Goal: Transaction & Acquisition: Purchase product/service

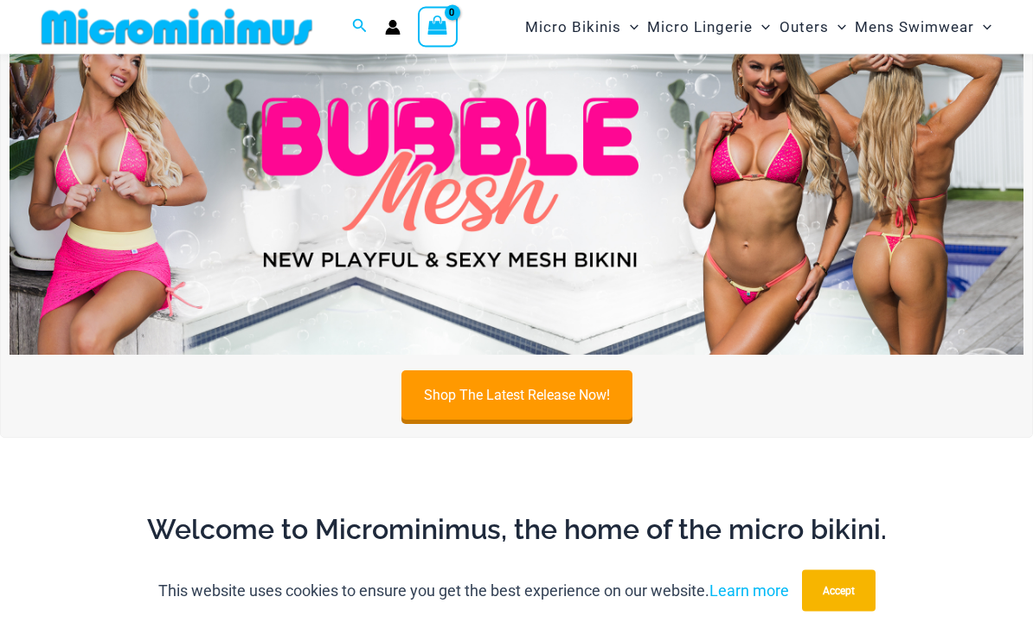
scroll to position [66, 0]
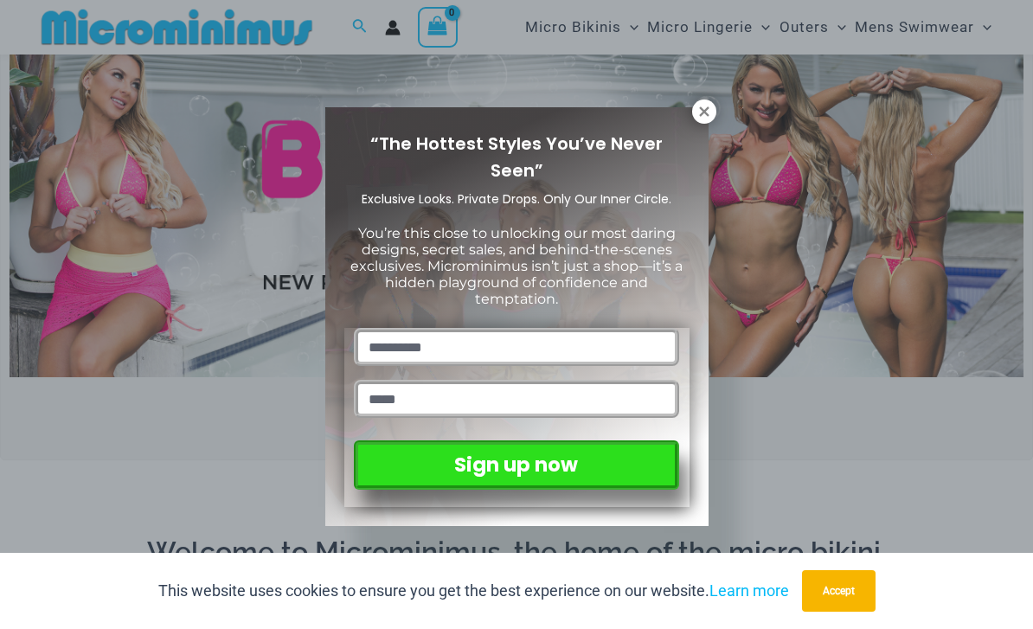
click at [698, 131] on div "“The Hottest Styles You’ve Never Seen” Exclusive Looks. Private Drops. Only Our…" at bounding box center [516, 317] width 383 height 420
click at [703, 112] on icon at bounding box center [704, 111] width 10 height 10
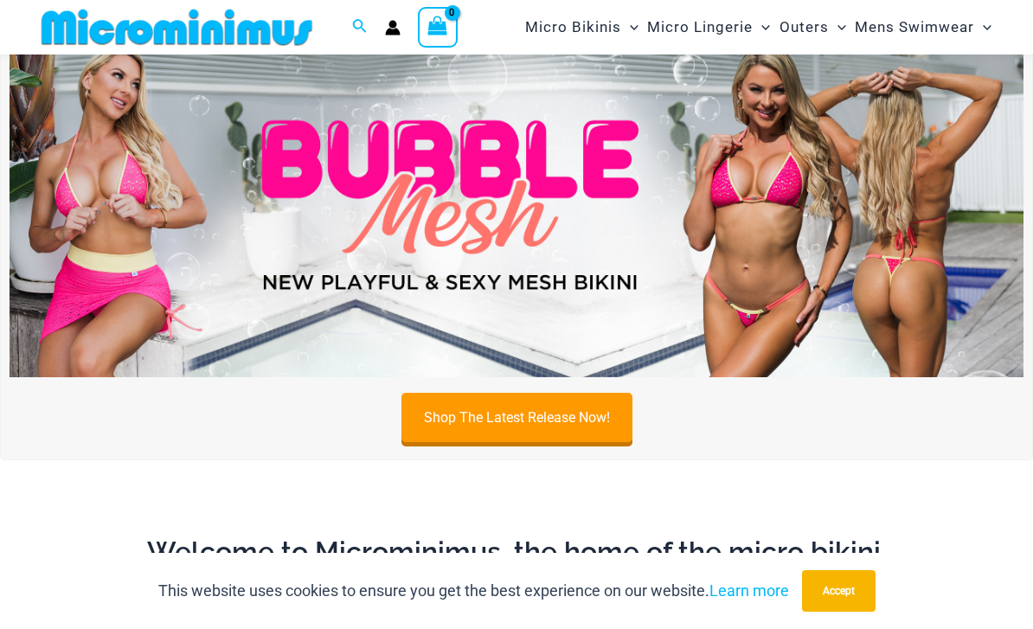
click at [680, 215] on img at bounding box center [517, 205] width 1014 height 344
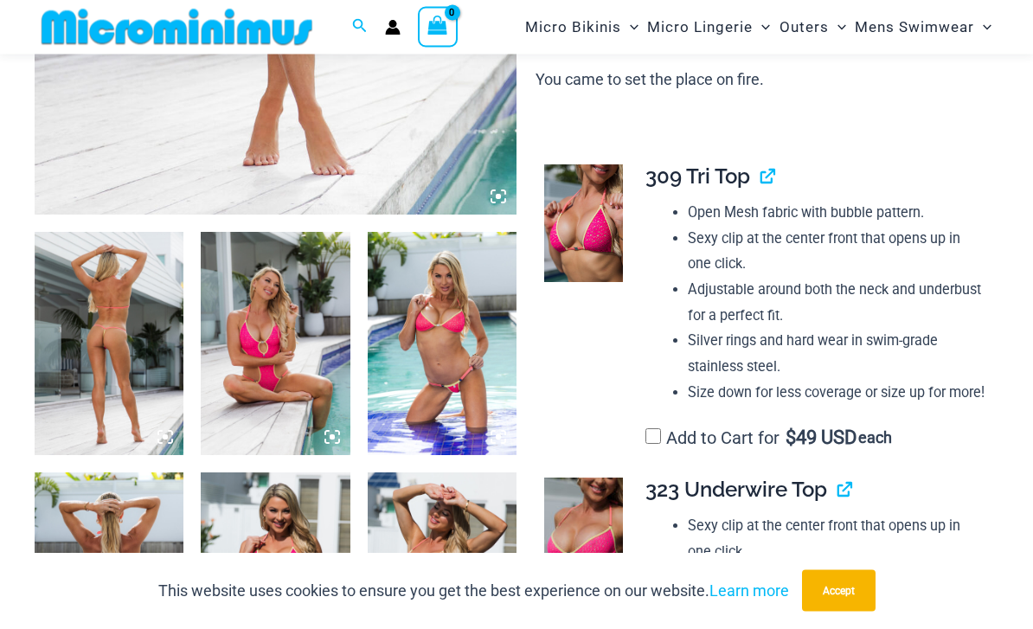
scroll to position [667, 0]
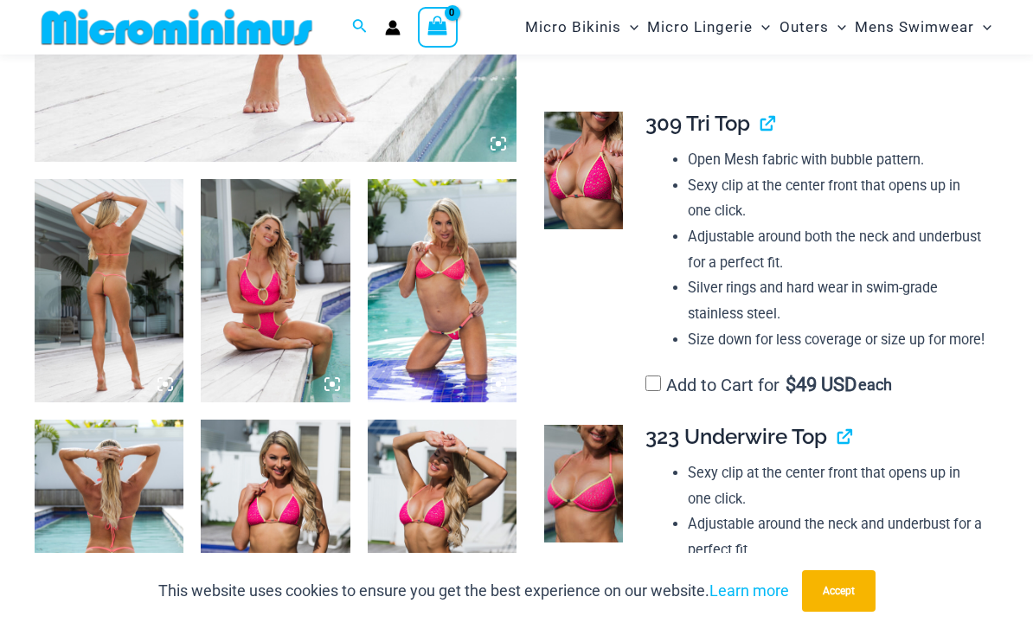
click at [98, 298] on img at bounding box center [109, 290] width 149 height 223
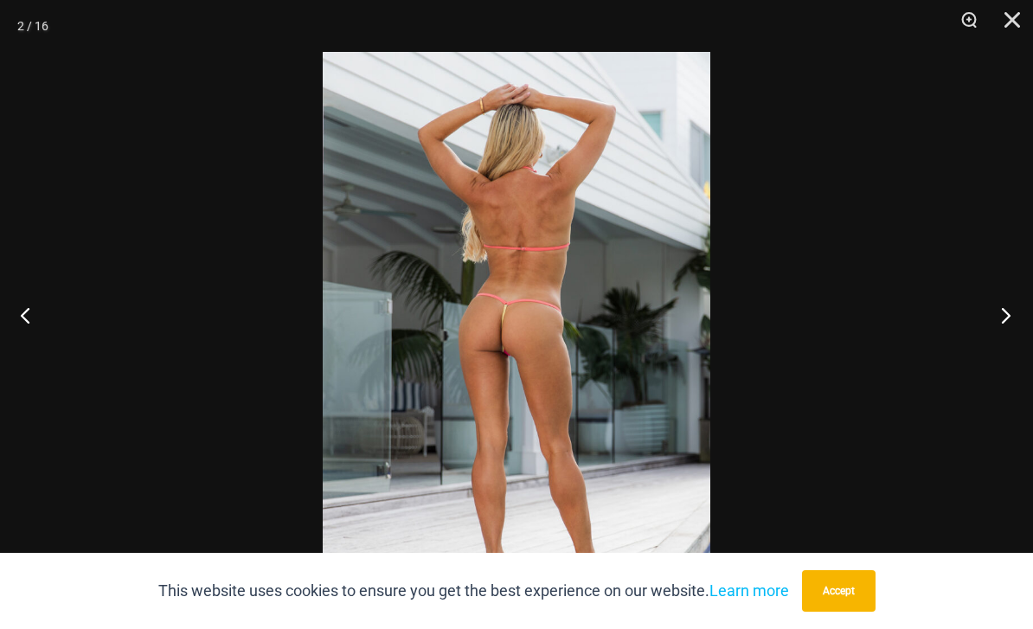
click at [1003, 331] on button "Next" at bounding box center [1000, 315] width 65 height 87
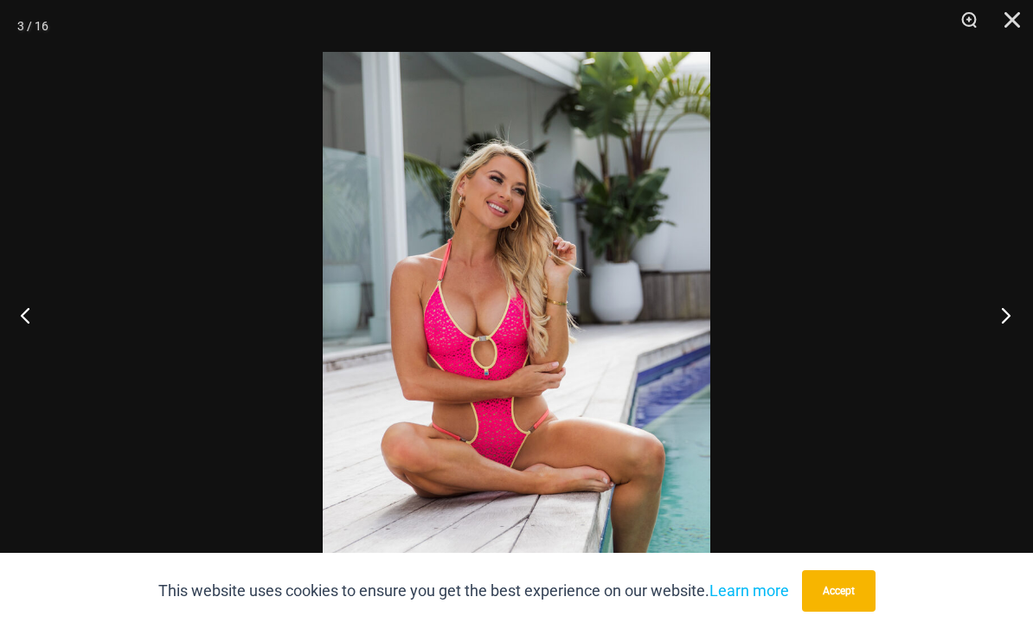
click at [1010, 325] on button "Next" at bounding box center [1000, 315] width 65 height 87
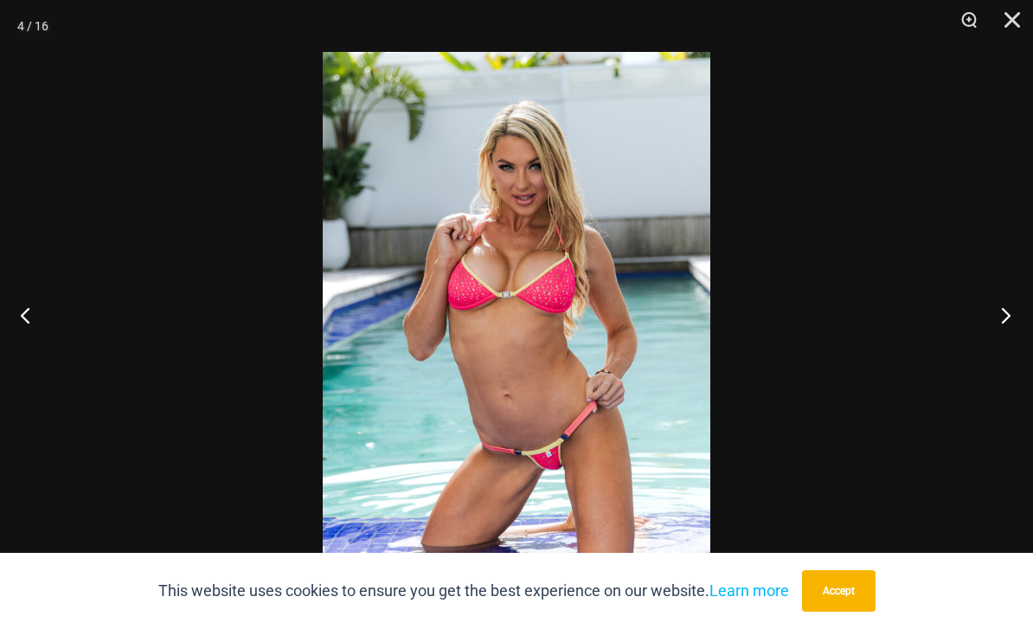
click at [1014, 318] on button "Next" at bounding box center [1000, 315] width 65 height 87
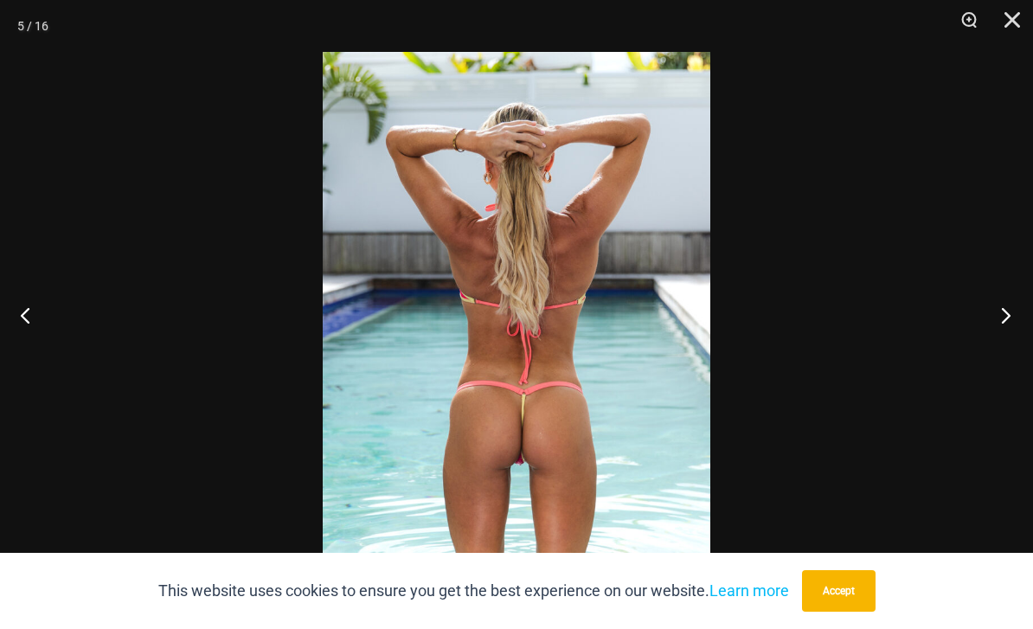
click at [1013, 319] on button "Next" at bounding box center [1000, 315] width 65 height 87
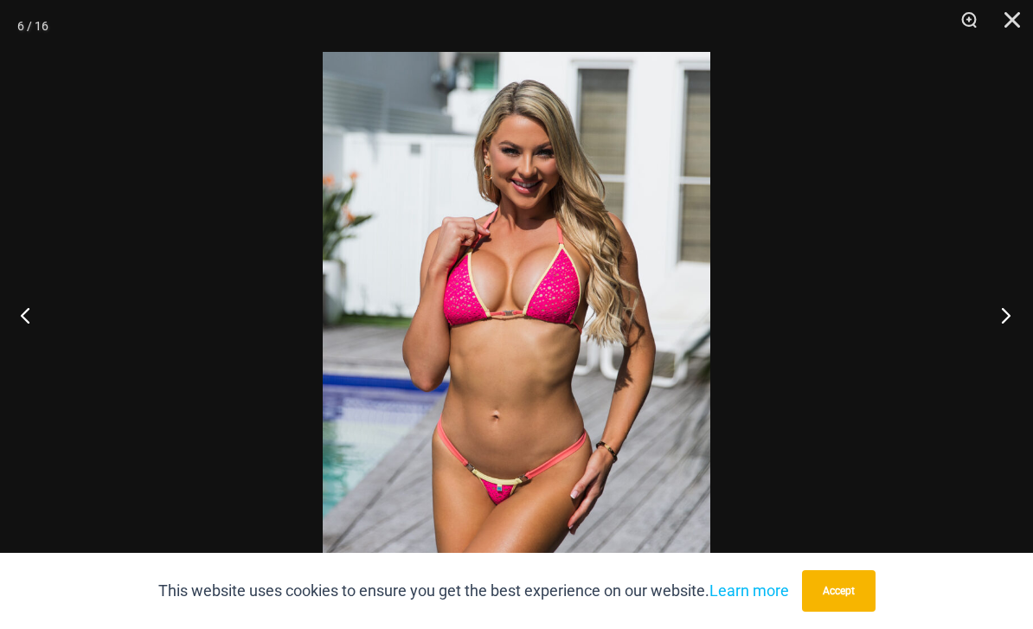
click at [1016, 316] on button "Next" at bounding box center [1000, 315] width 65 height 87
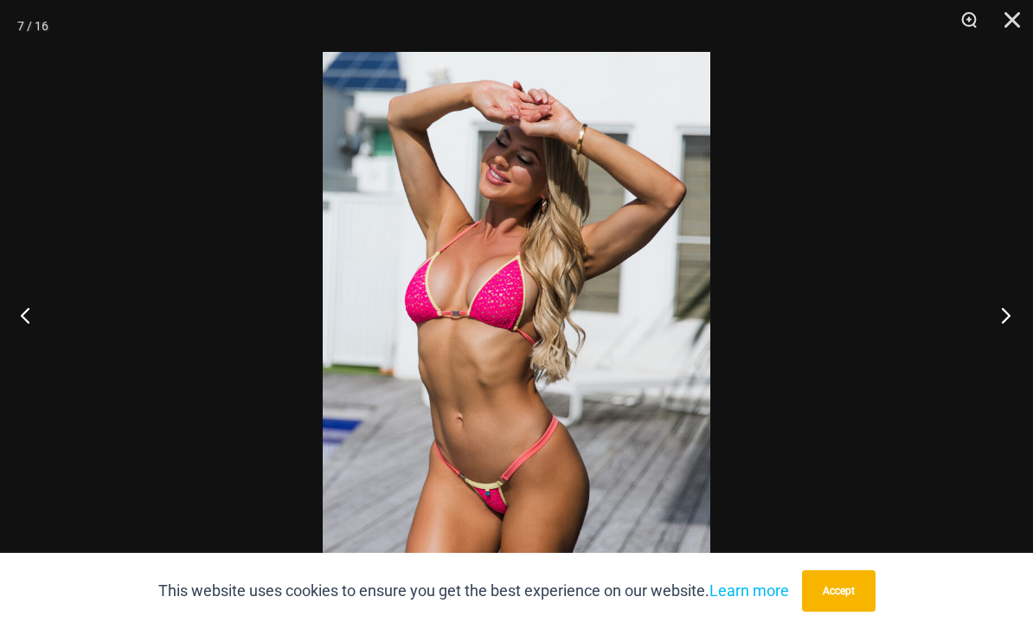
click at [1017, 313] on button "Next" at bounding box center [1000, 315] width 65 height 87
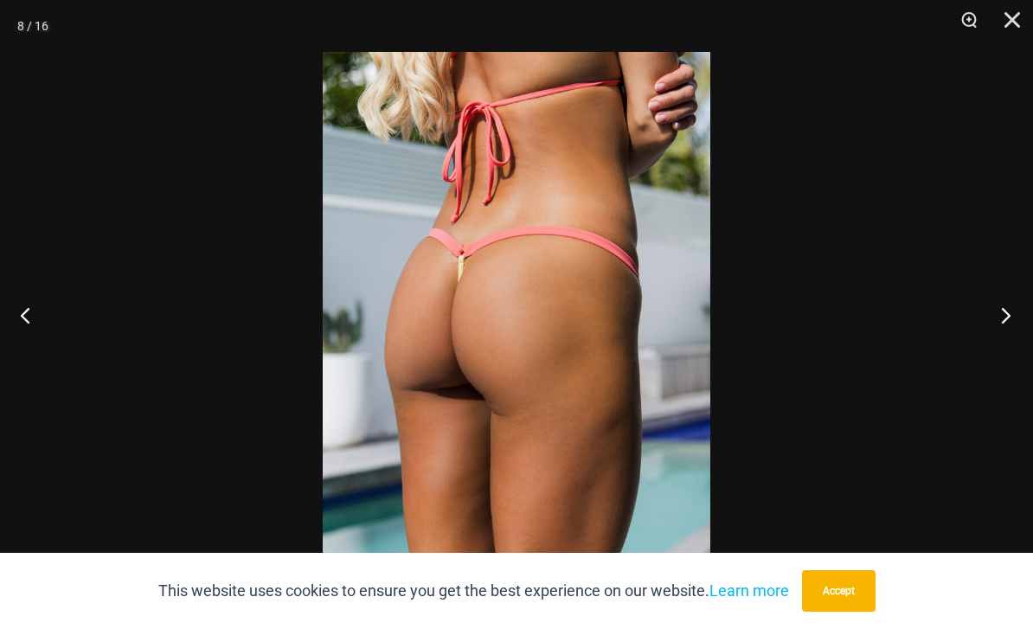
click at [1016, 315] on button "Next" at bounding box center [1000, 315] width 65 height 87
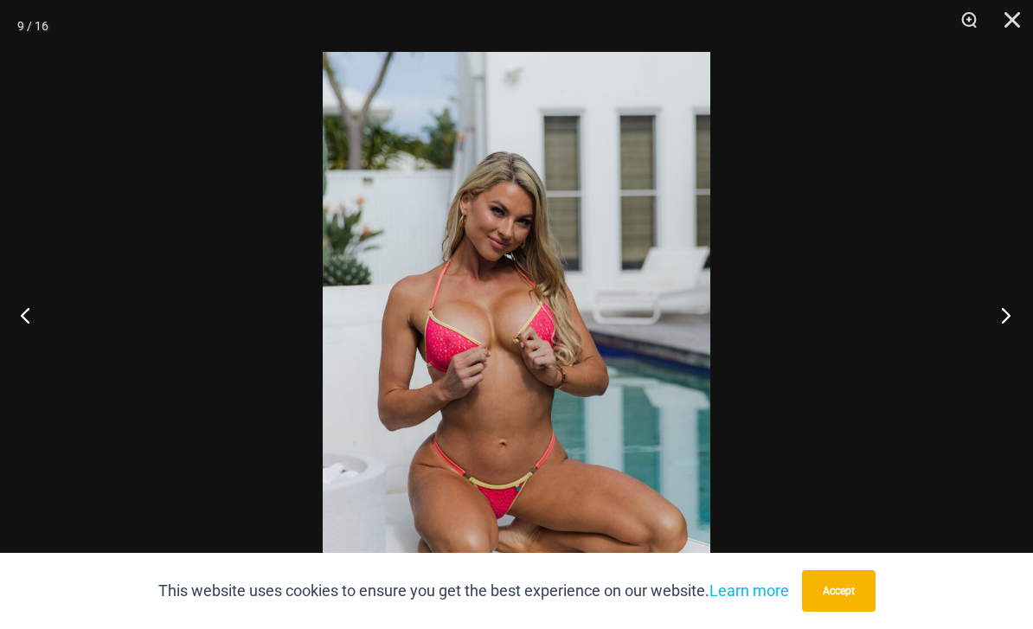
click at [1018, 315] on button "Next" at bounding box center [1000, 315] width 65 height 87
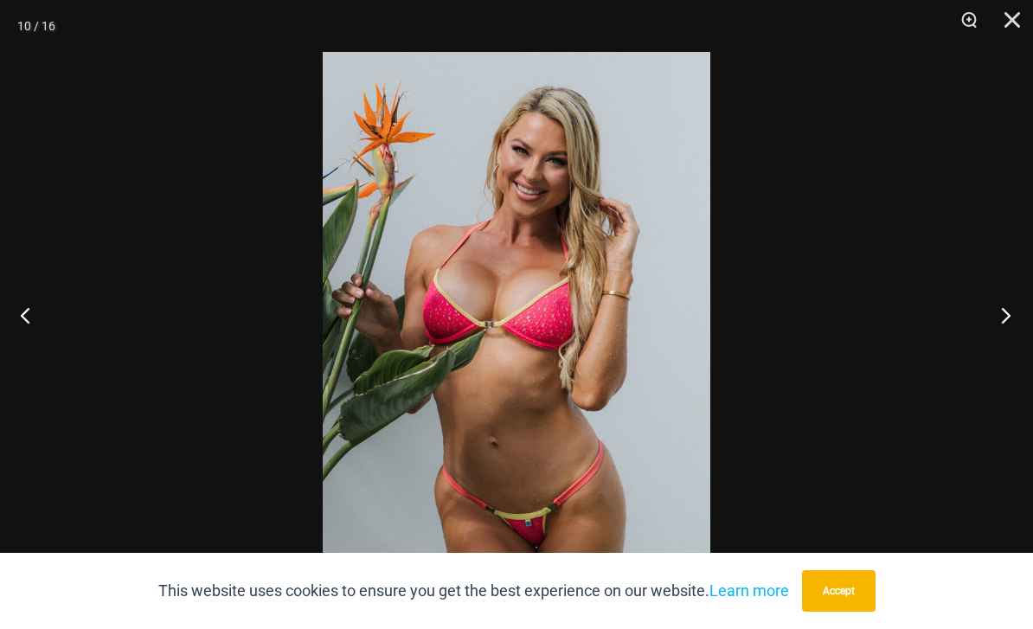
click at [1021, 315] on button "Next" at bounding box center [1000, 315] width 65 height 87
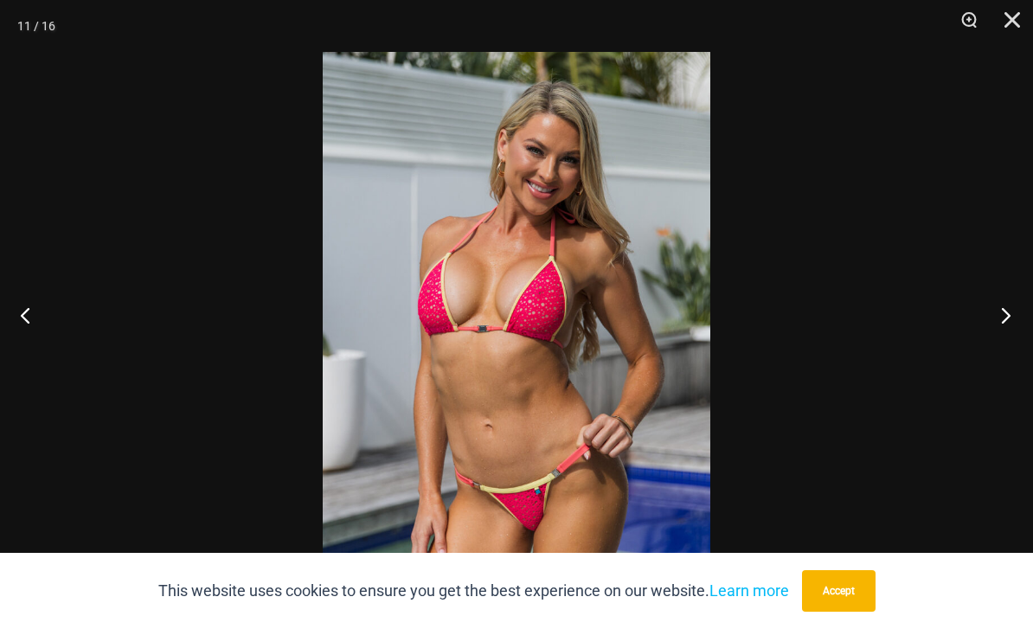
click at [1021, 312] on button "Next" at bounding box center [1000, 315] width 65 height 87
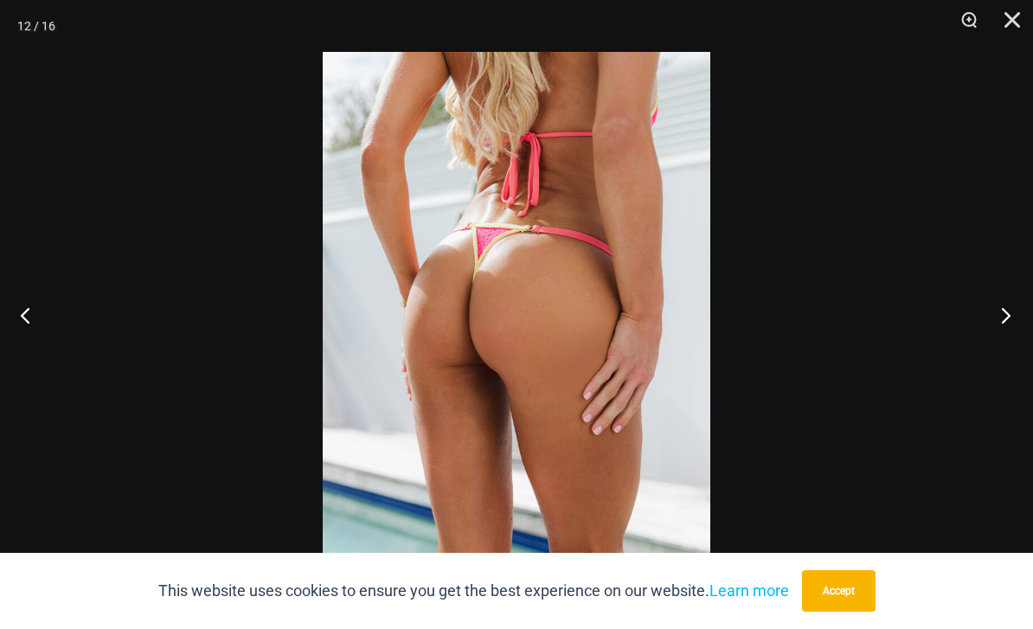
click at [1010, 303] on button "Next" at bounding box center [1000, 315] width 65 height 87
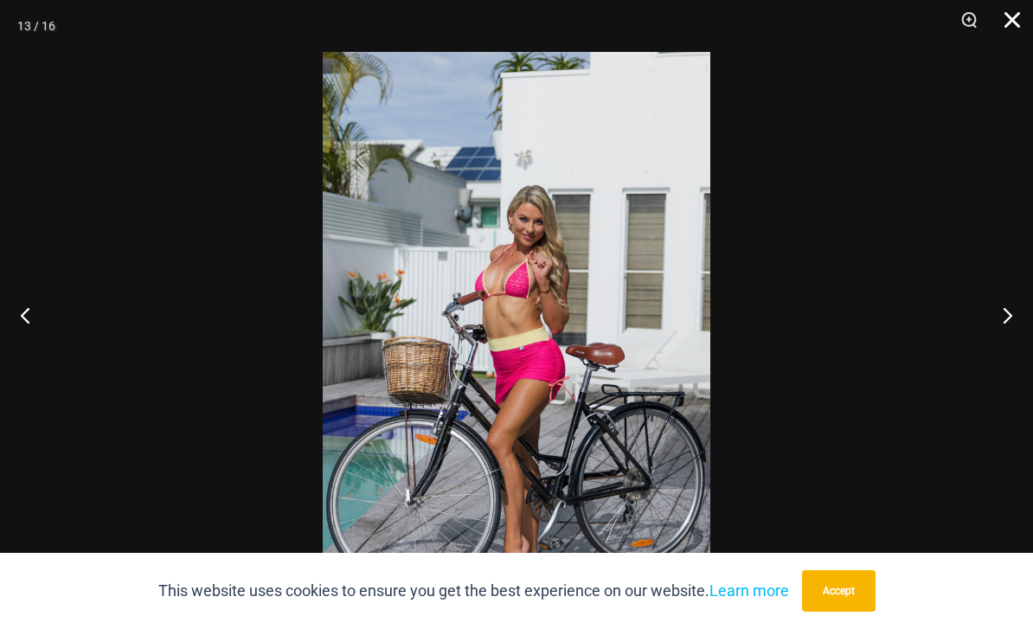
click at [1026, 16] on button "Close" at bounding box center [1006, 26] width 43 height 52
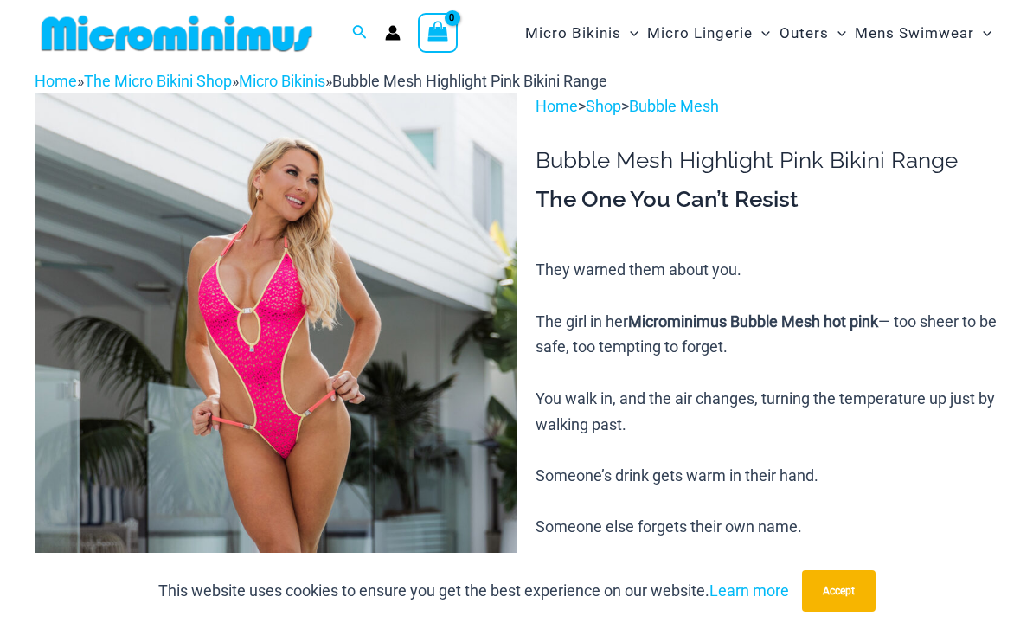
scroll to position [0, 0]
